Goal: Task Accomplishment & Management: Complete application form

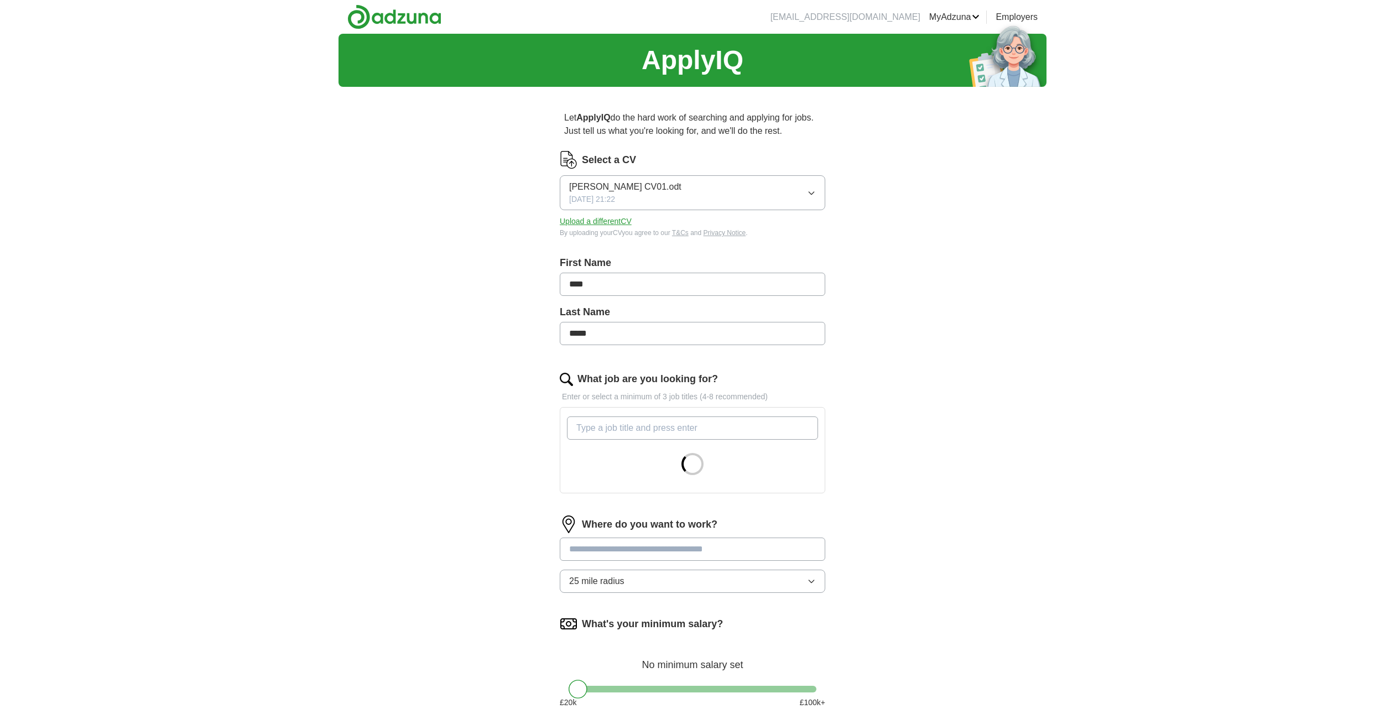
click at [650, 432] on input "What job are you looking for?" at bounding box center [692, 427] width 251 height 23
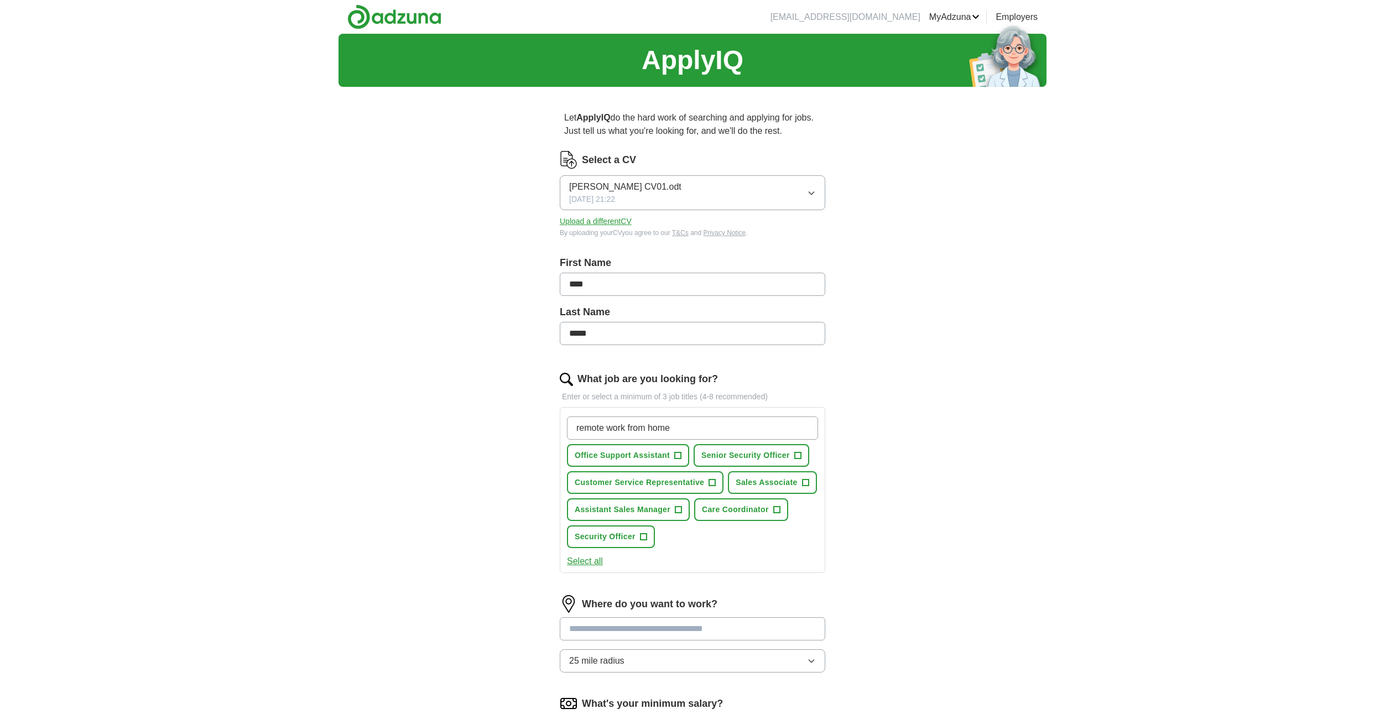
drag, startPoint x: 603, startPoint y: 430, endPoint x: 520, endPoint y: 413, distance: 84.7
click at [520, 413] on div "Let ApplyIQ do the hard work of searching and applying for jobs. Just tell us w…" at bounding box center [692, 482] width 354 height 772
click at [499, 535] on div "ApplyIQ Let ApplyIQ do the hard work of searching and applying for jobs. Just t…" at bounding box center [692, 457] width 708 height 847
drag, startPoint x: 654, startPoint y: 430, endPoint x: 528, endPoint y: 416, distance: 126.9
click at [530, 417] on div "Let ApplyIQ do the hard work of searching and applying for jobs. Just tell us w…" at bounding box center [692, 488] width 354 height 785
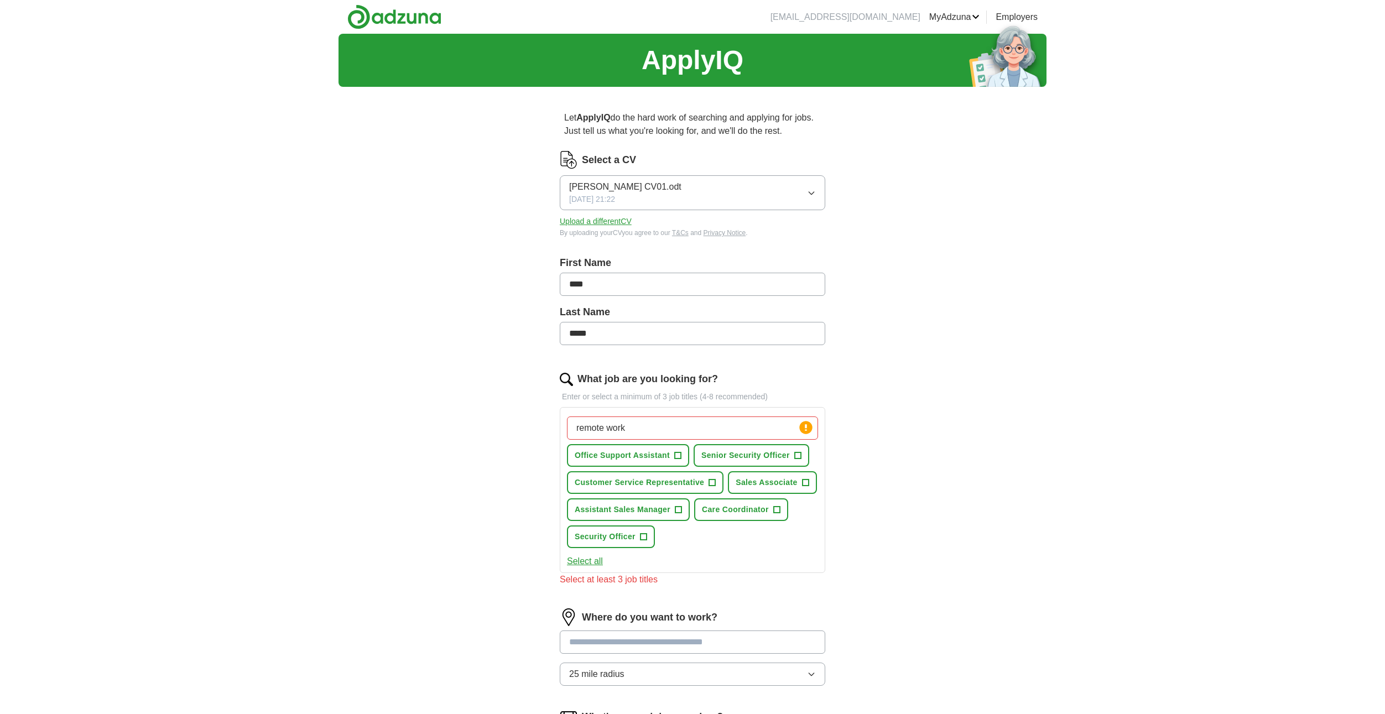
type input "remote work"
click at [526, 417] on div "Let ApplyIQ do the hard work of searching and applying for jobs. Just tell us w…" at bounding box center [692, 488] width 354 height 785
click at [525, 482] on div "Let ApplyIQ do the hard work of searching and applying for jobs. Just tell us w…" at bounding box center [692, 488] width 354 height 785
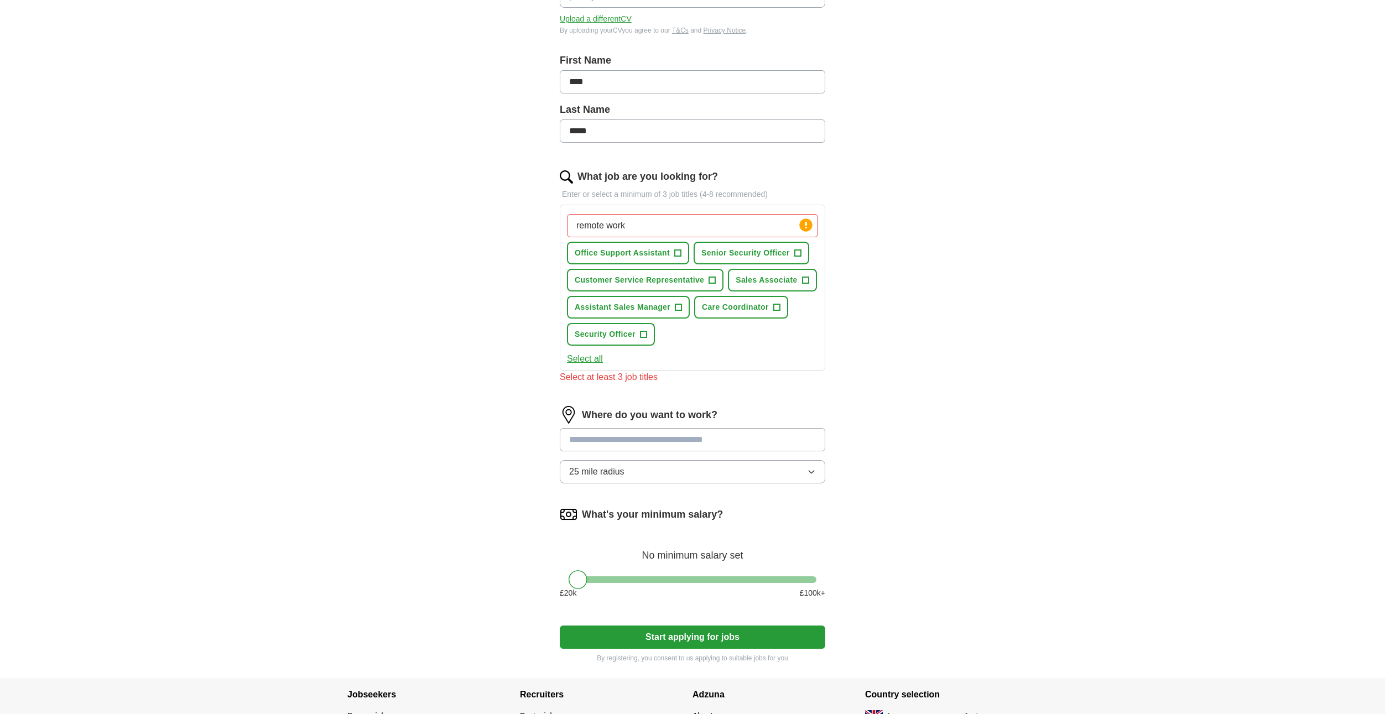
scroll to position [221, 0]
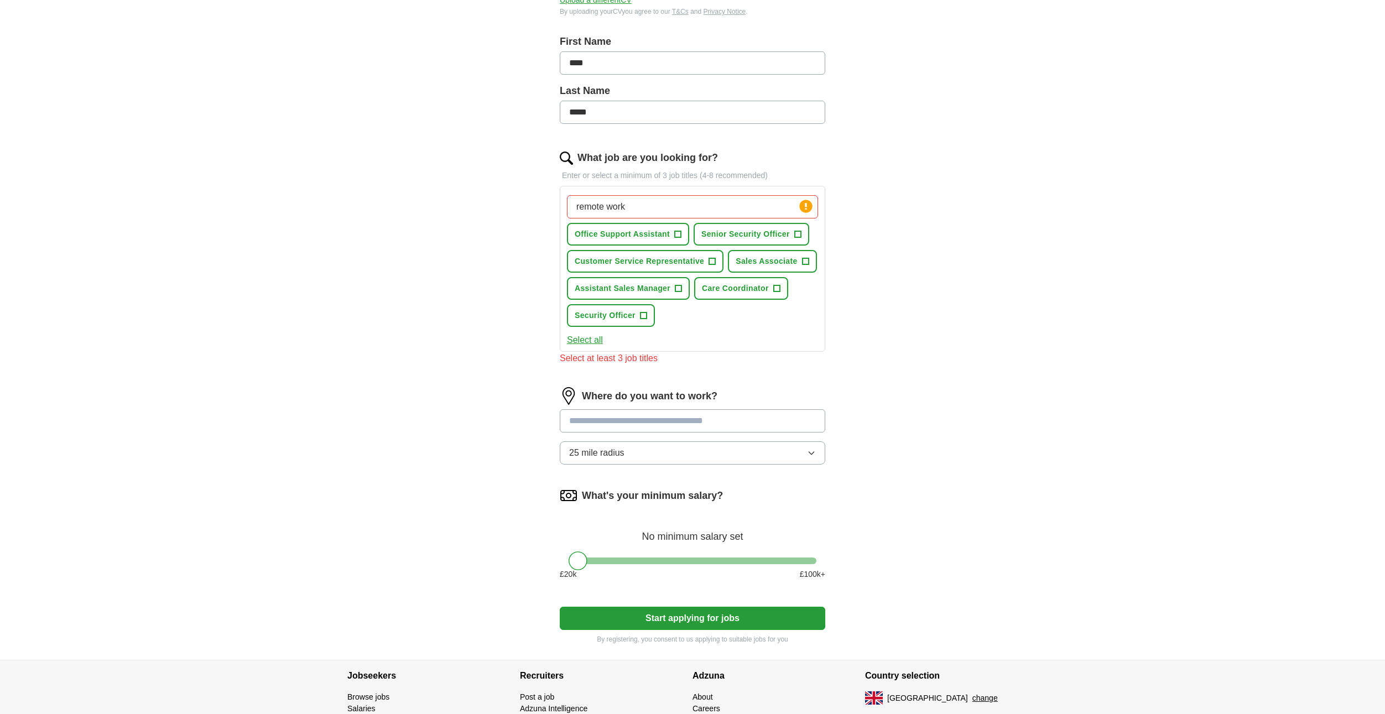
click at [631, 423] on input at bounding box center [692, 420] width 265 height 23
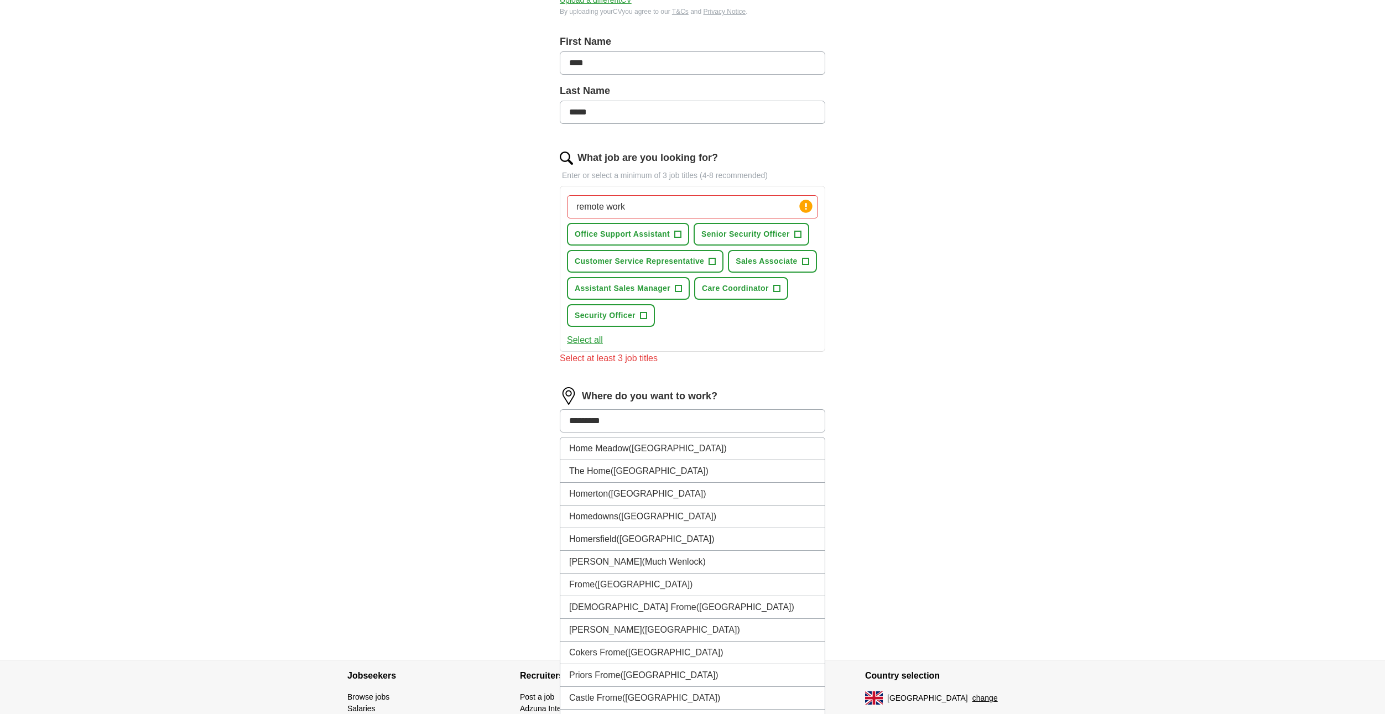
type input "*********"
click at [440, 475] on div "ApplyIQ Let ApplyIQ do the hard work of searching and applying for jobs. Just t…" at bounding box center [692, 243] width 708 height 861
